Goal: Navigation & Orientation: Locate item on page

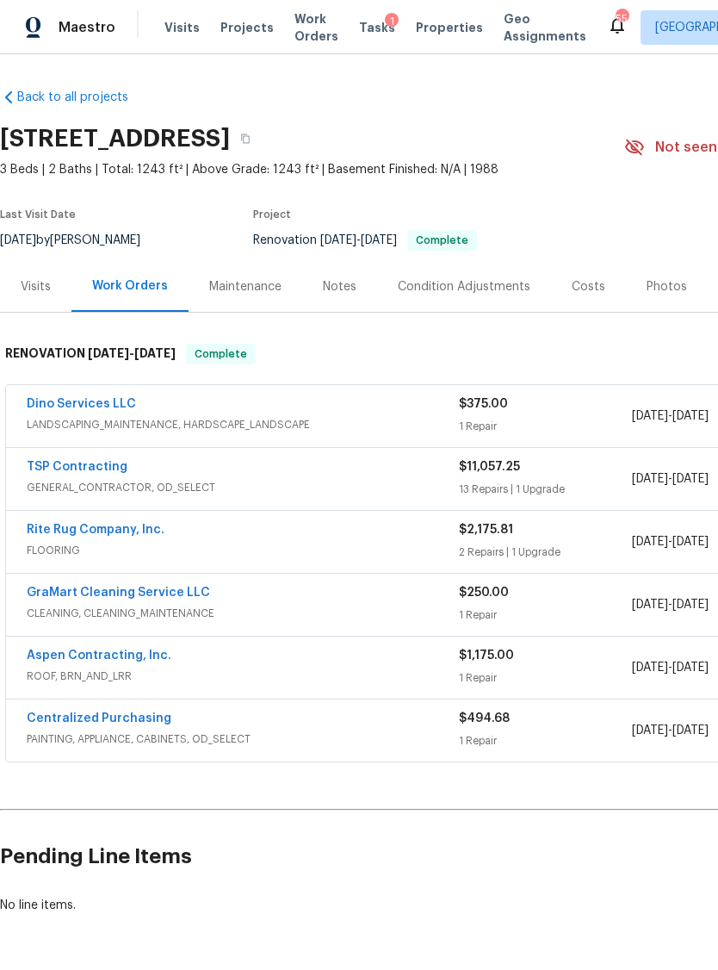
click at [670, 280] on div "Photos" at bounding box center [667, 286] width 40 height 17
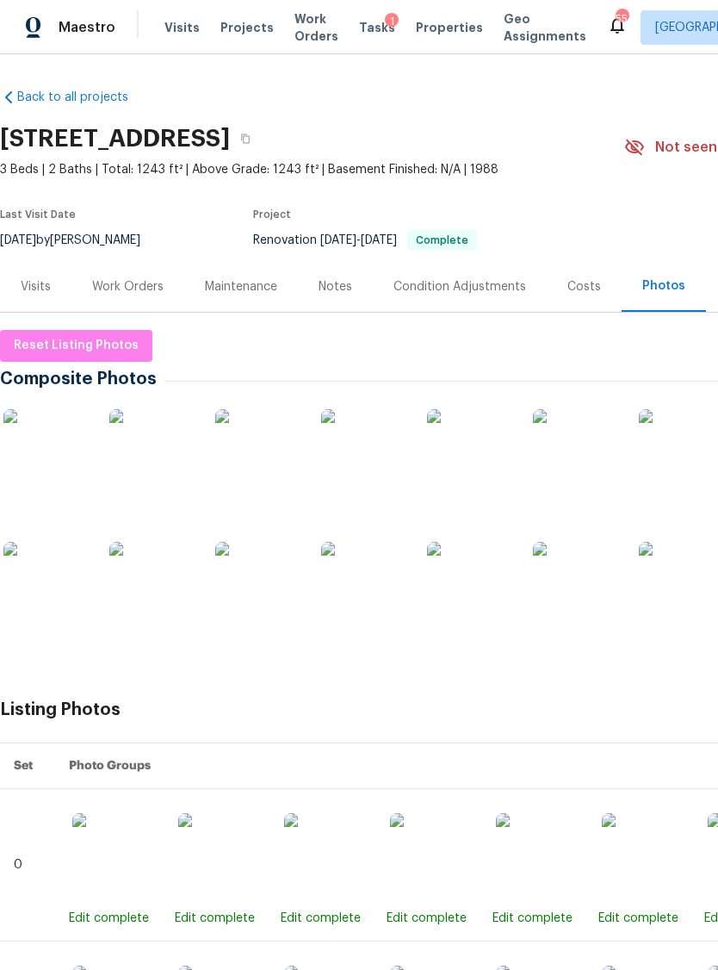
click at [40, 447] on img at bounding box center [46, 452] width 86 height 86
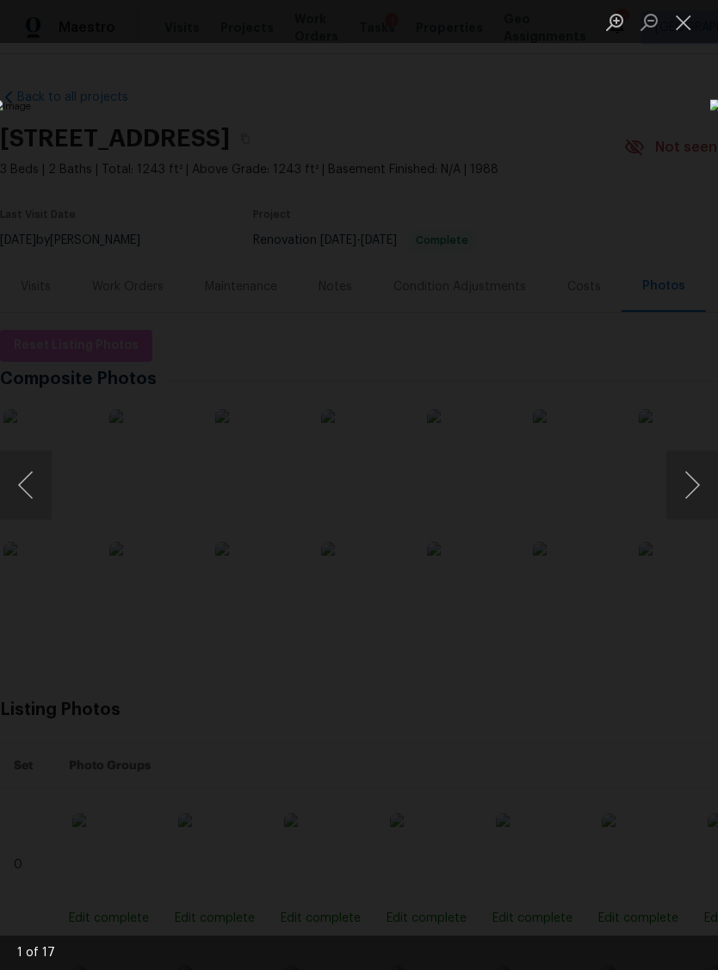
click at [690, 482] on button "Next image" at bounding box center [693, 485] width 52 height 69
click at [689, 482] on button "Next image" at bounding box center [693, 485] width 52 height 69
click at [692, 477] on button "Next image" at bounding box center [693, 485] width 52 height 69
click at [36, 482] on button "Previous image" at bounding box center [26, 485] width 52 height 69
click at [684, 486] on button "Next image" at bounding box center [693, 485] width 52 height 69
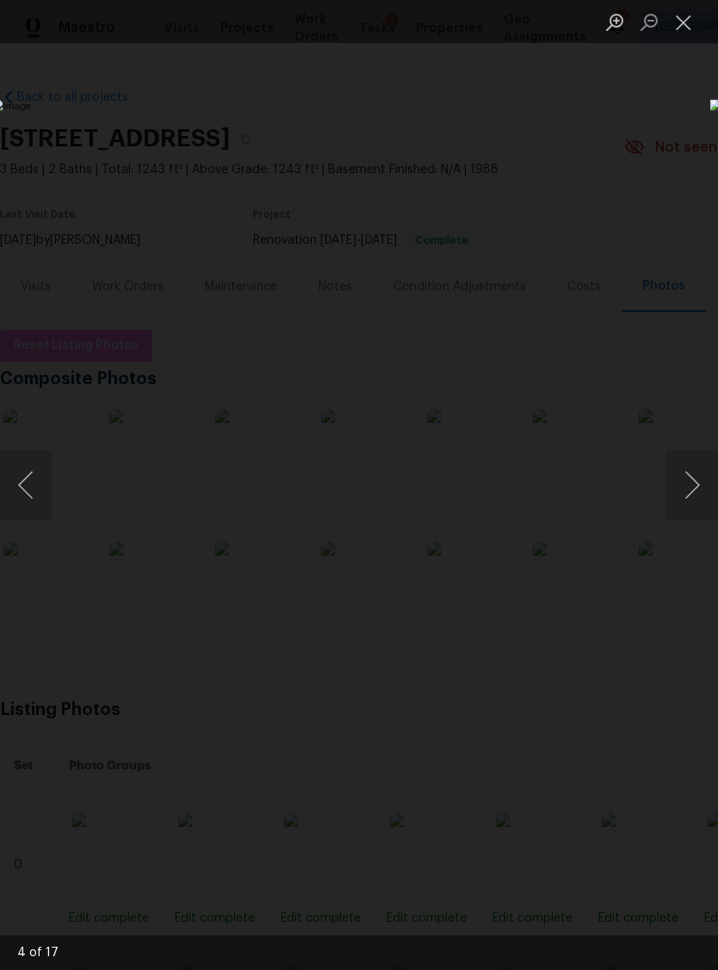
click at [687, 479] on button "Next image" at bounding box center [693, 485] width 52 height 69
click at [689, 481] on button "Next image" at bounding box center [693, 485] width 52 height 69
click at [684, 482] on button "Next image" at bounding box center [693, 485] width 52 height 69
click at [689, 16] on button "Close lightbox" at bounding box center [684, 22] width 34 height 30
